Goal: Information Seeking & Learning: Understand process/instructions

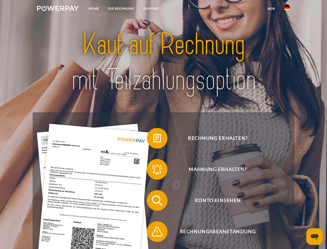
click at [58, 9] on img at bounding box center [58, 8] width 42 height 5
click at [287, 9] on img at bounding box center [287, 7] width 6 height 6
click at [271, 9] on link "agb" at bounding box center [271, 8] width 16 height 9
click at [153, 139] on span at bounding box center [150, 138] width 26 height 26
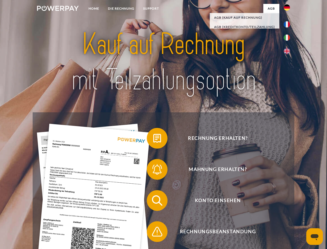
click at [153, 170] on span at bounding box center [150, 169] width 26 height 26
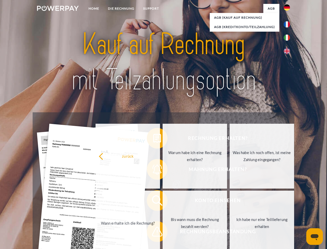
click at [163, 201] on link "Bis wann muss die Rechnung bezahlt werden?" at bounding box center [195, 222] width 64 height 65
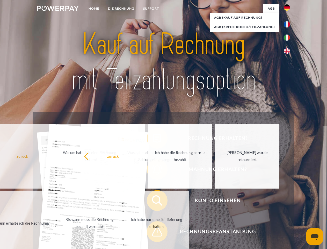
click at [153, 232] on span at bounding box center [150, 231] width 26 height 26
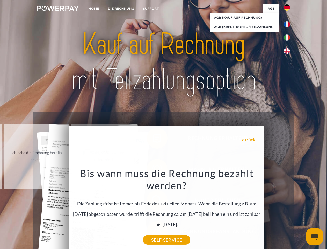
click at [315, 236] on icon "Messaging-Fenster öffnen" at bounding box center [315, 237] width 8 height 6
